Goal: Navigation & Orientation: Find specific page/section

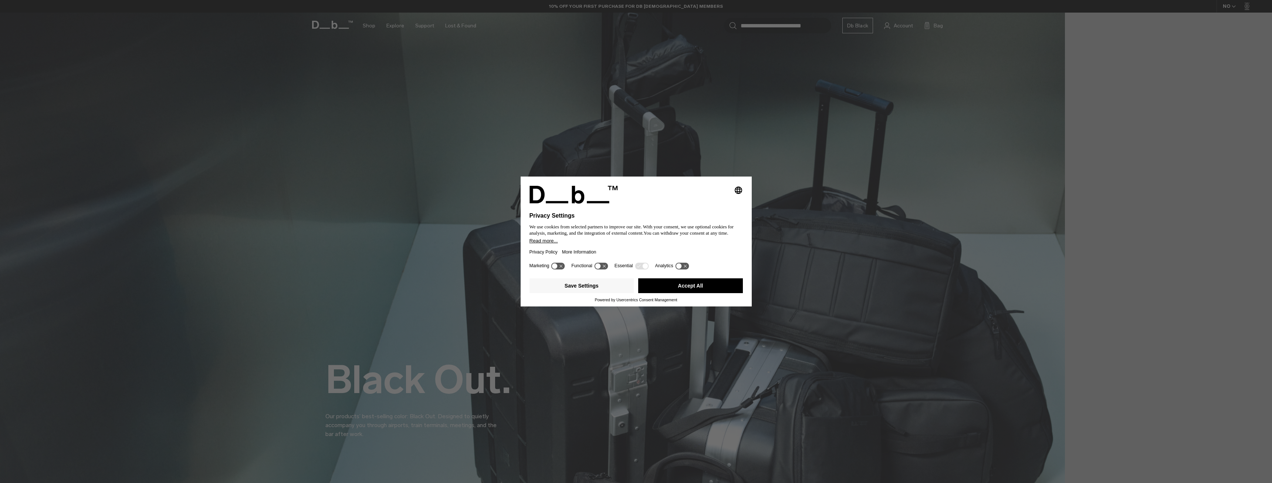
click at [710, 290] on button "Accept All" at bounding box center [690, 285] width 105 height 15
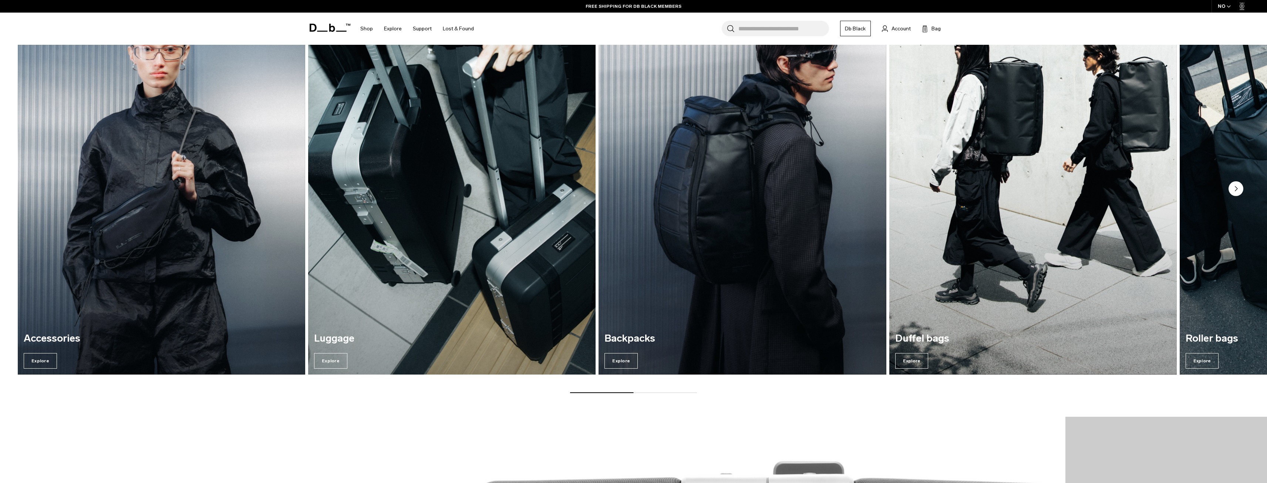
scroll to position [1960, 0]
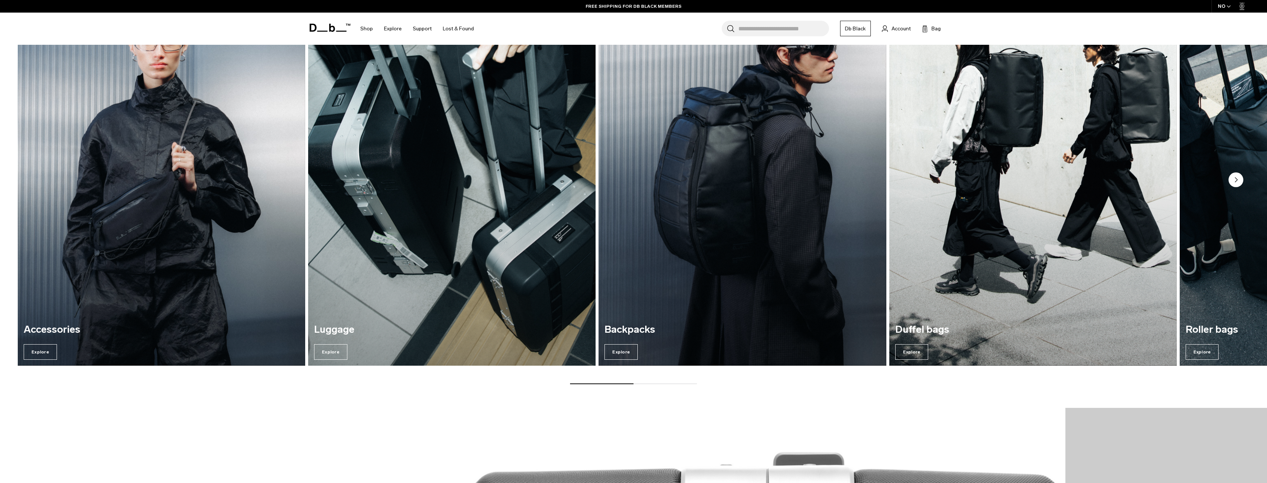
click at [473, 264] on img "2 / 5" at bounding box center [452, 172] width 296 height 400
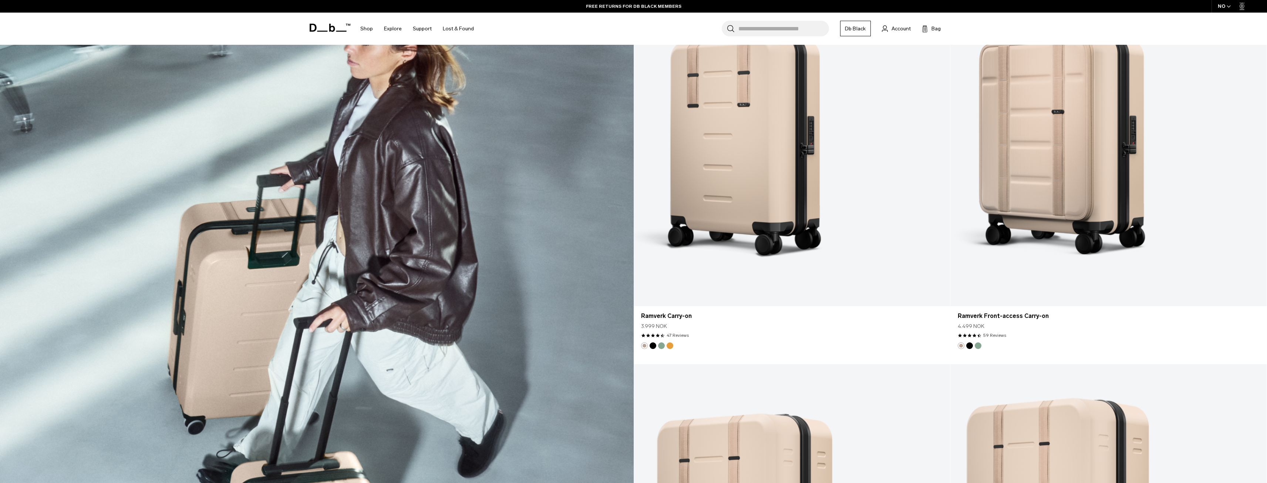
scroll to position [1997, 0]
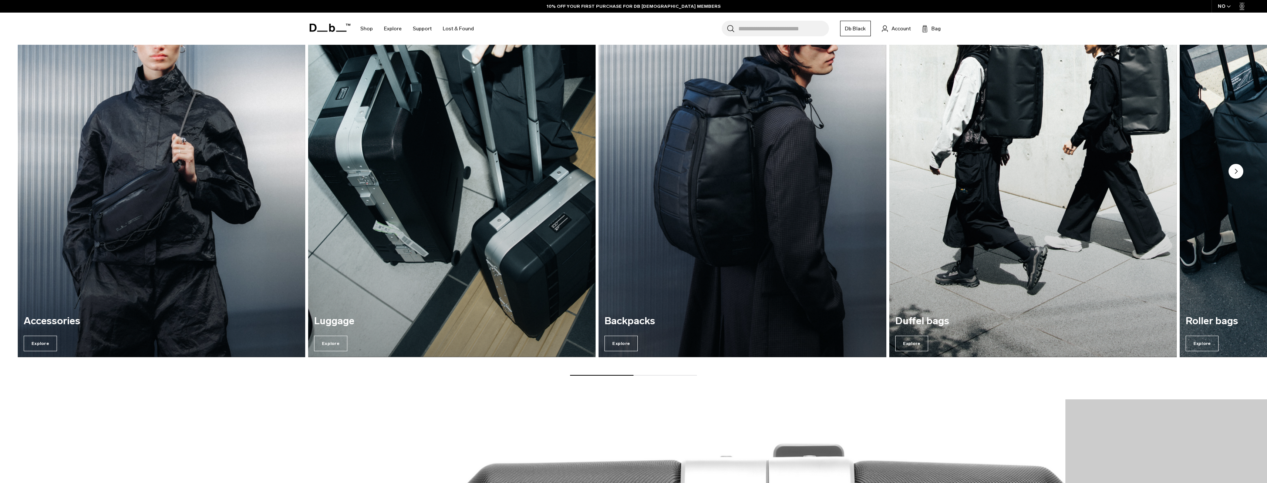
scroll to position [1907, 0]
